Goal: Task Accomplishment & Management: Use online tool/utility

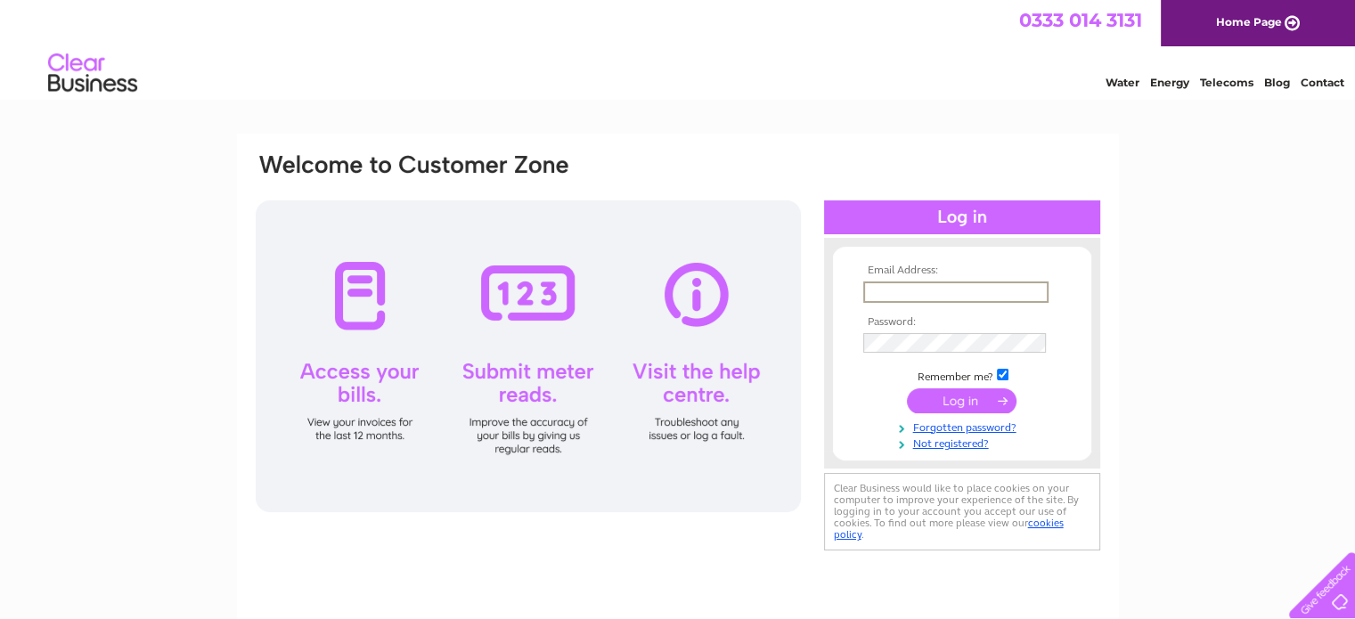
click at [867, 287] on input "text" at bounding box center [955, 291] width 185 height 21
type input "[PERSON_NAME][EMAIL_ADDRESS][PERSON_NAME][PERSON_NAME][DOMAIN_NAME]"
click at [959, 397] on input "submit" at bounding box center [962, 398] width 110 height 25
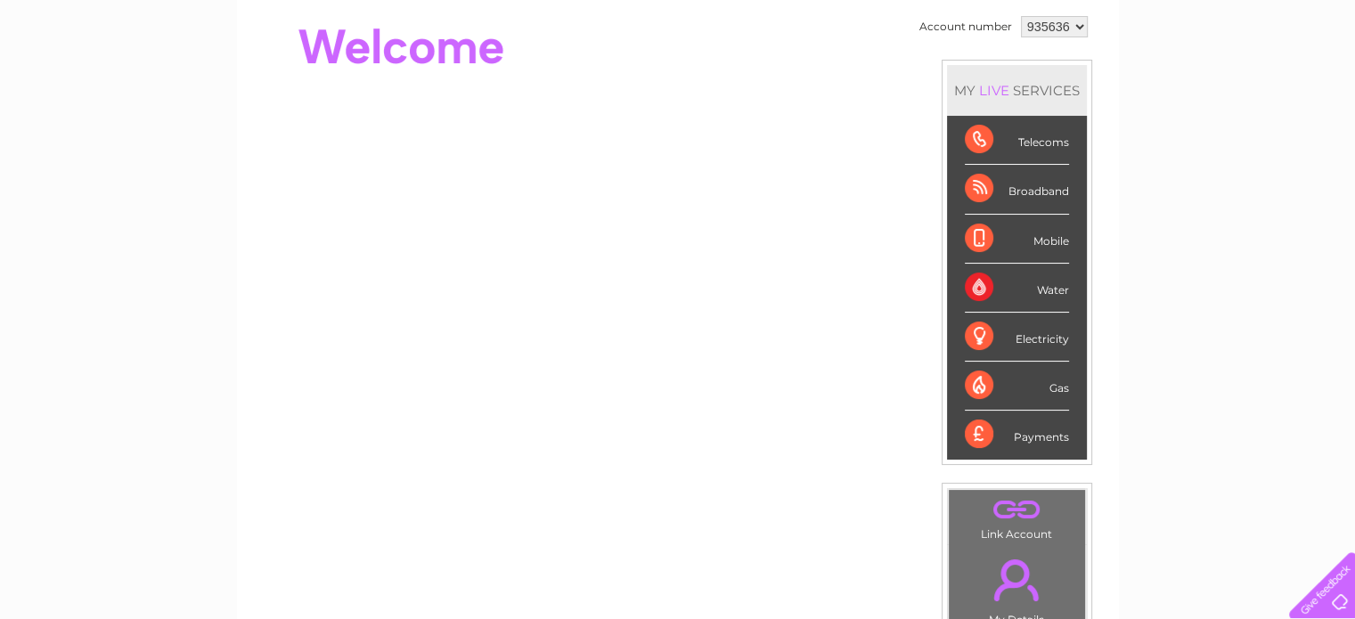
scroll to position [170, 0]
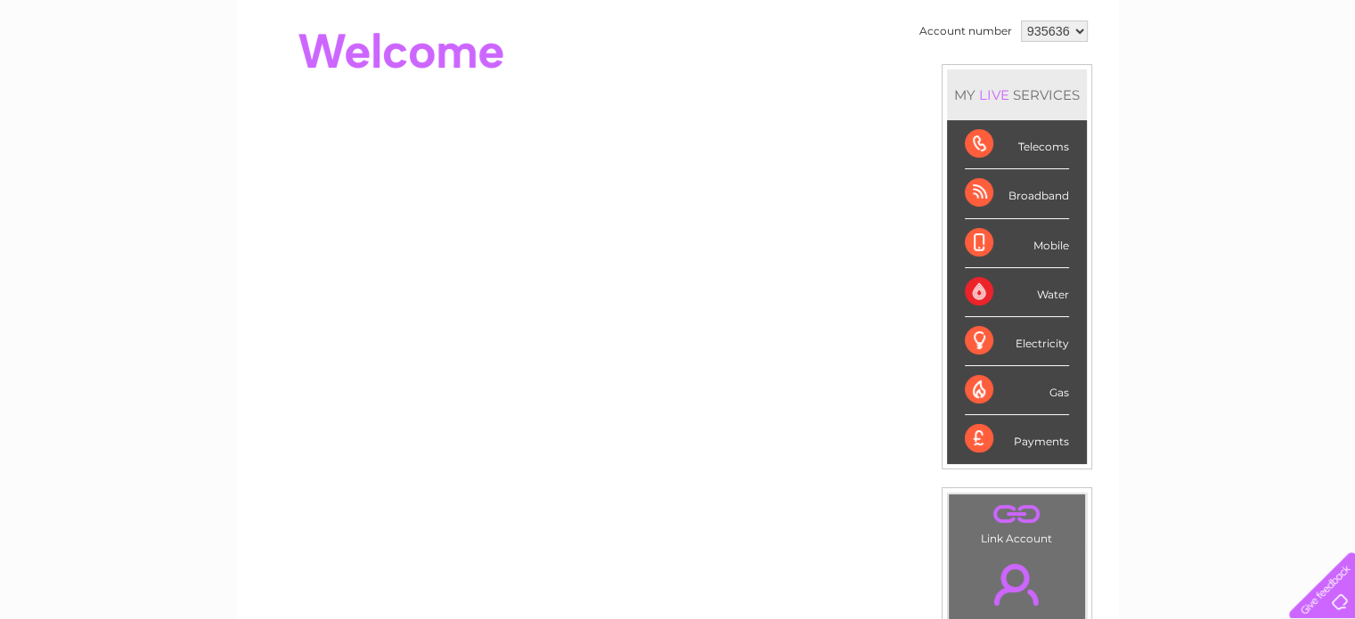
click at [976, 338] on div "Electricity" at bounding box center [1016, 341] width 104 height 49
click at [1041, 334] on div "Electricity" at bounding box center [1016, 341] width 104 height 49
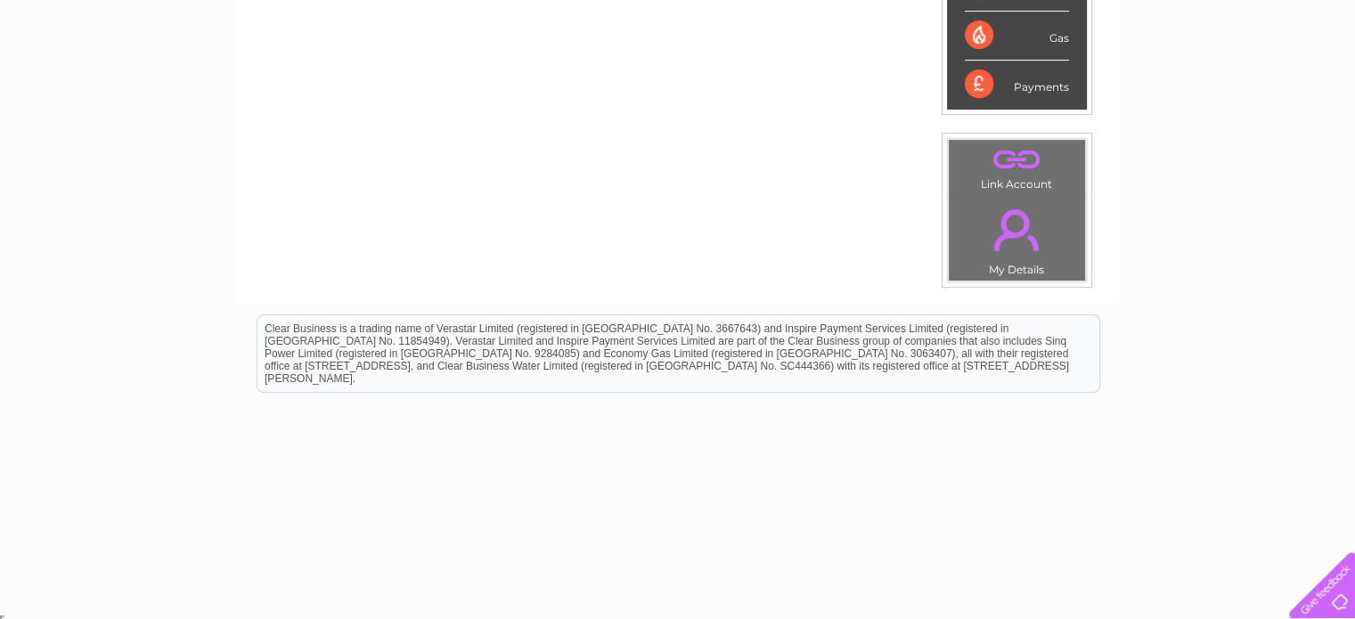
scroll to position [0, 0]
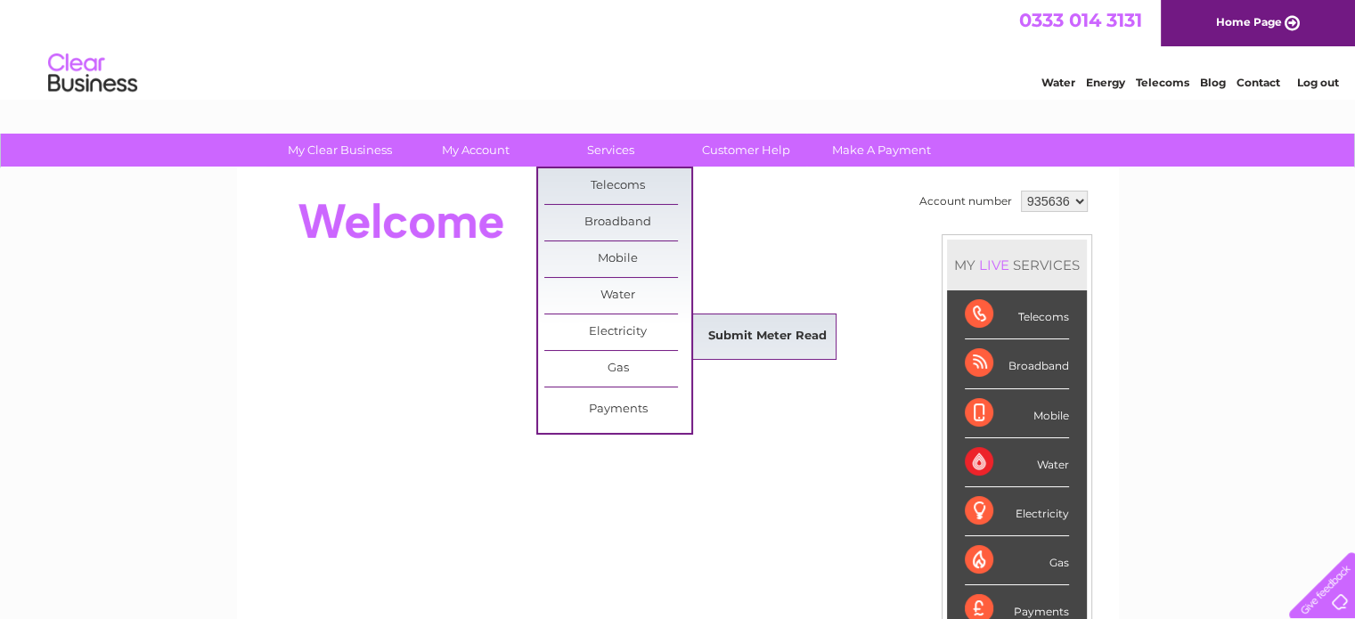
click at [728, 326] on link "Submit Meter Read" at bounding box center [767, 337] width 147 height 36
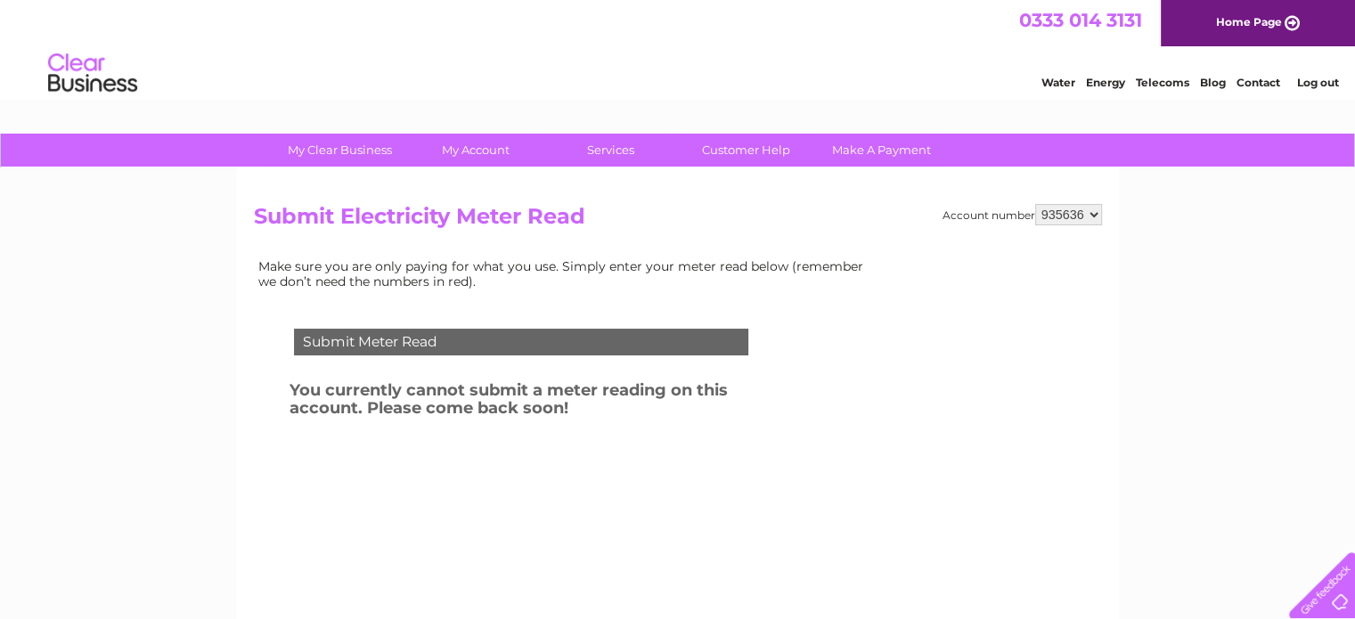
click at [1318, 80] on link "Log out" at bounding box center [1317, 82] width 42 height 13
